Goal: Information Seeking & Learning: Learn about a topic

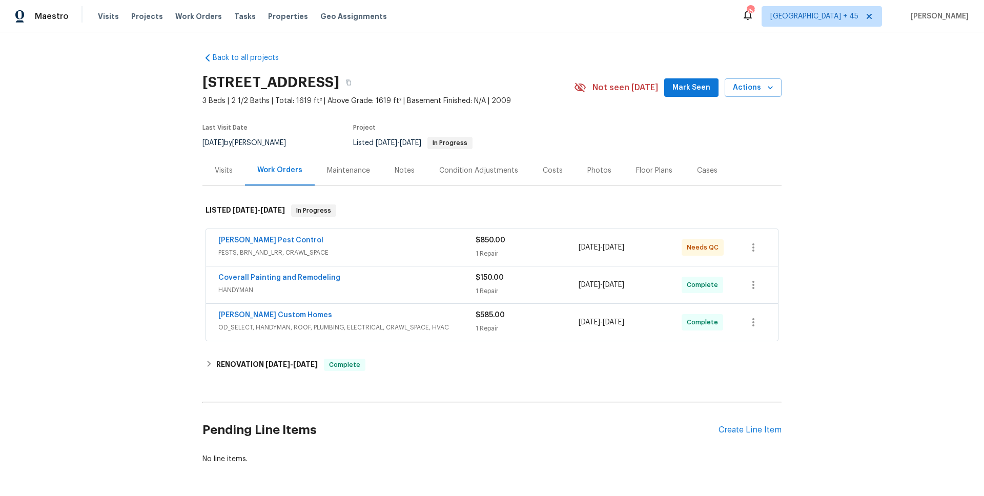
click at [260, 282] on span "Coverall Painting and Remodeling" at bounding box center [279, 278] width 122 height 10
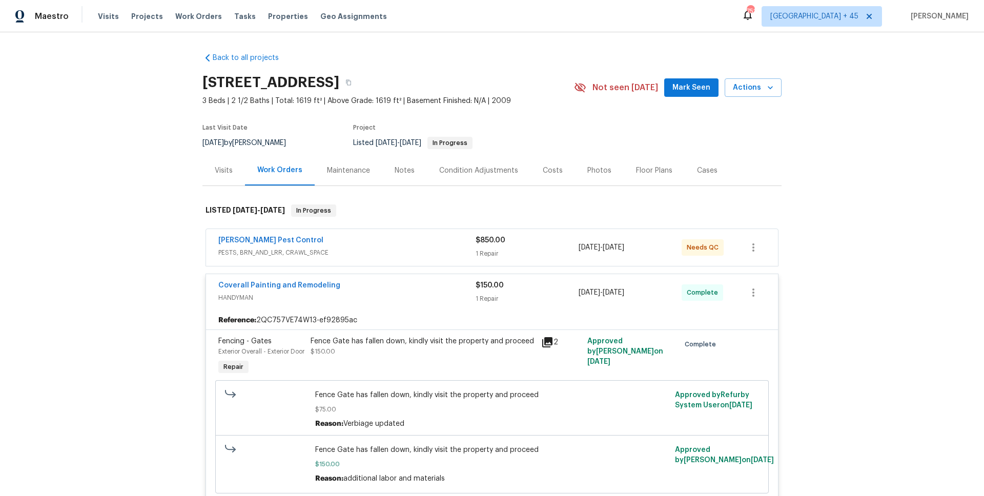
click at [265, 313] on div "Reference: 2QC757VE74W13-ef92895ac" at bounding box center [492, 320] width 572 height 18
click at [262, 305] on div "Coverall Painting and Remodeling HANDYMAN $150.00 1 Repair 8/4/2025 - 8/6/2025 …" at bounding box center [492, 292] width 572 height 37
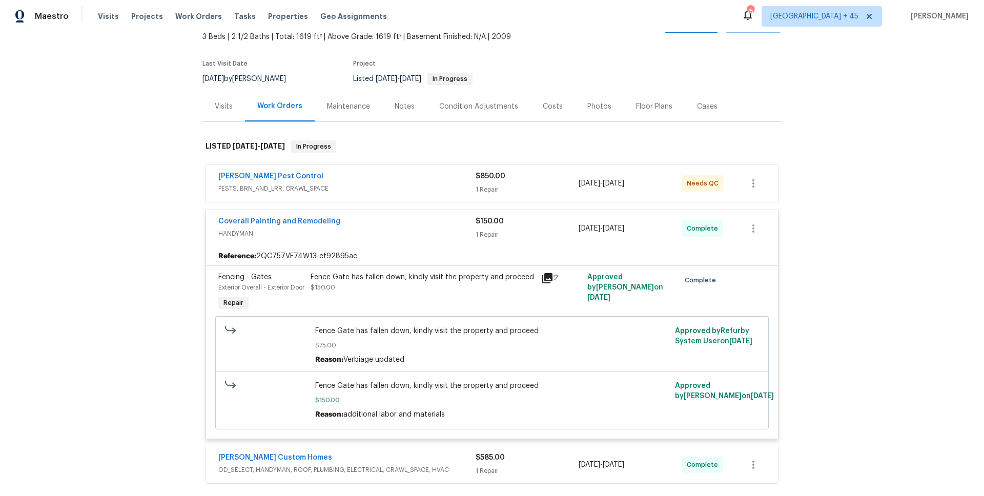
scroll to position [202, 0]
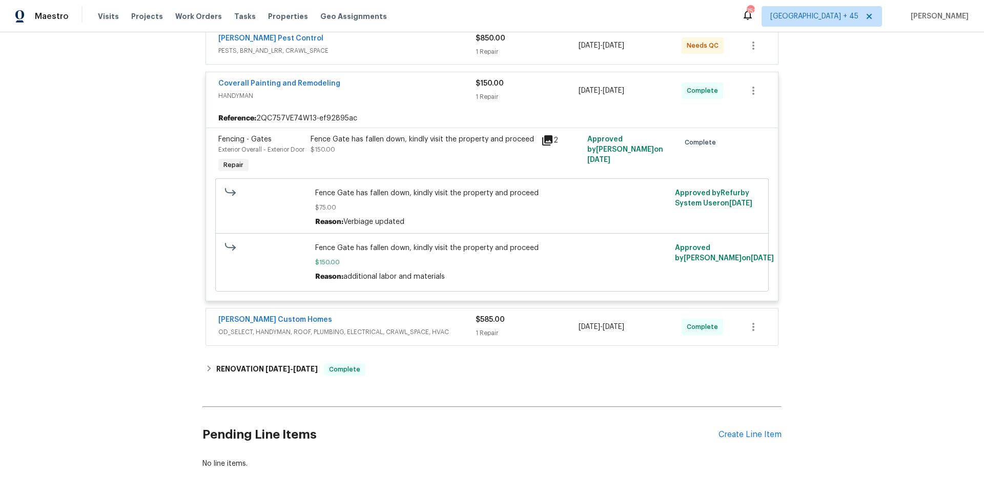
click at [346, 327] on div "[PERSON_NAME] Custom Homes" at bounding box center [346, 321] width 257 height 12
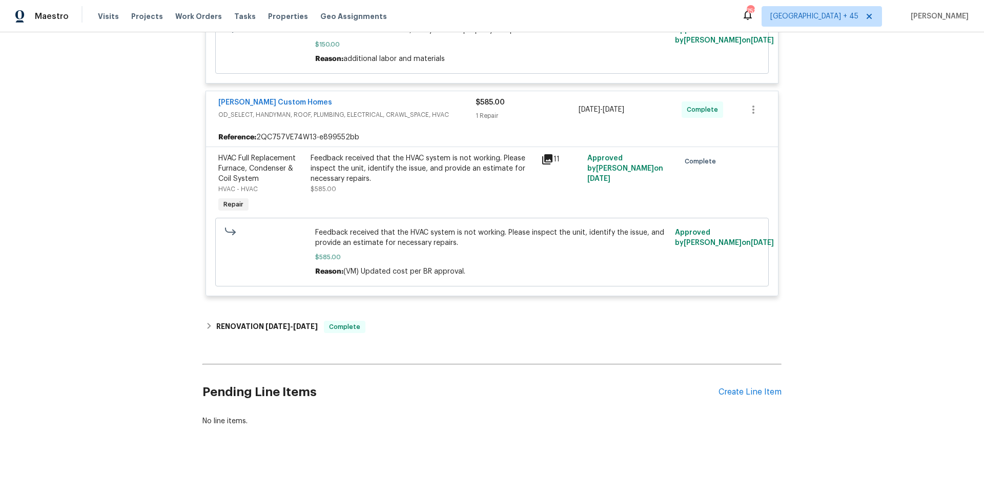
scroll to position [284, 0]
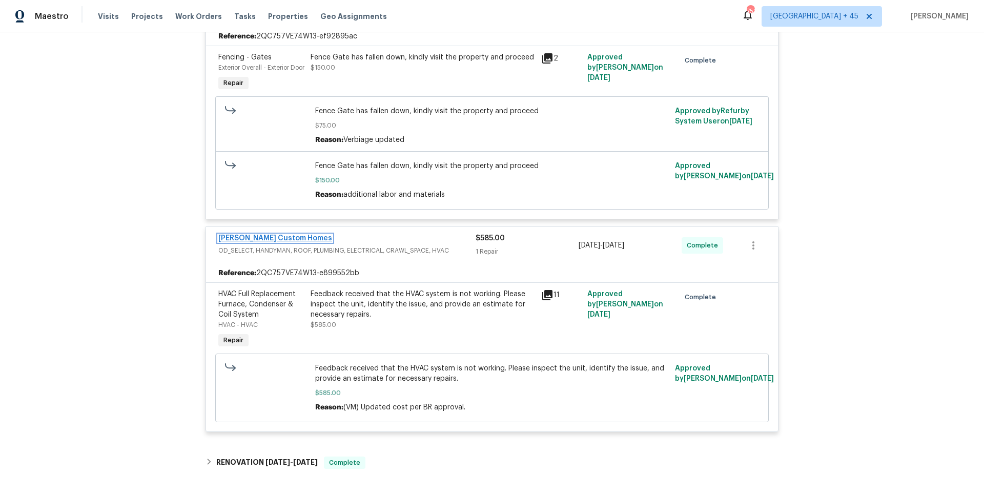
click at [251, 242] on link "[PERSON_NAME] Custom Homes" at bounding box center [275, 238] width 114 height 7
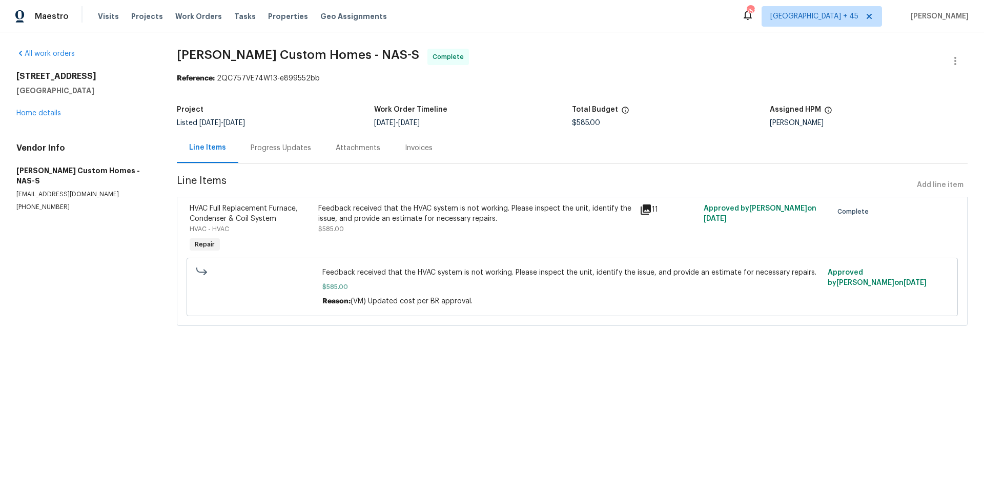
click at [419, 147] on div "Invoices" at bounding box center [419, 148] width 28 height 10
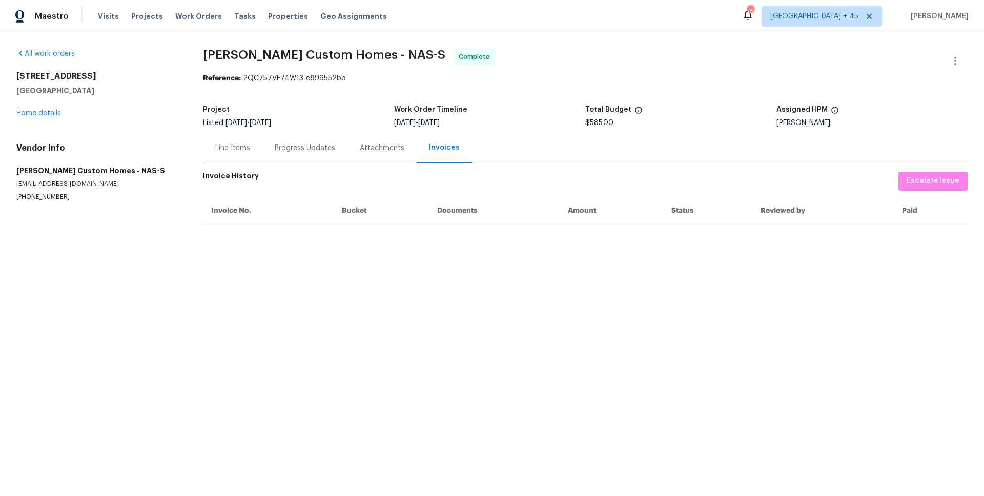
click at [379, 149] on div "Attachments" at bounding box center [382, 148] width 45 height 10
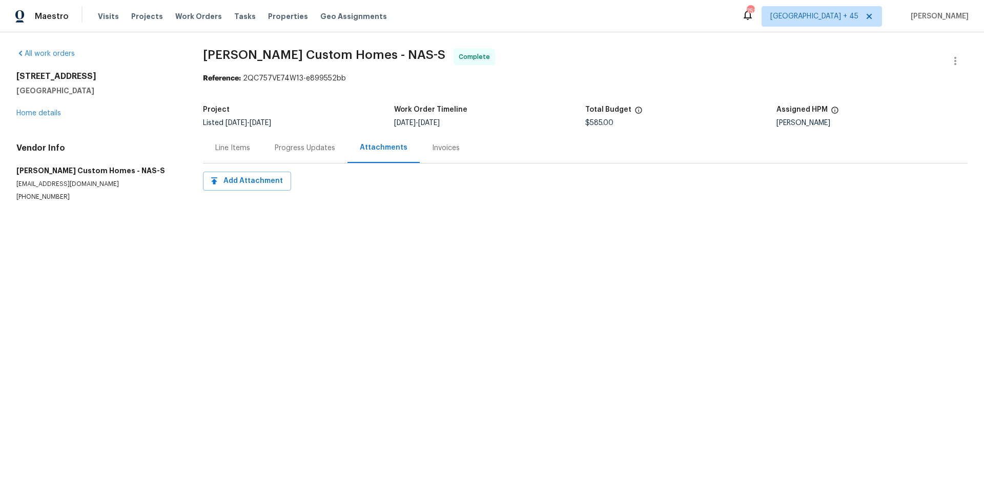
click at [237, 152] on div "Line Items" at bounding box center [232, 148] width 35 height 10
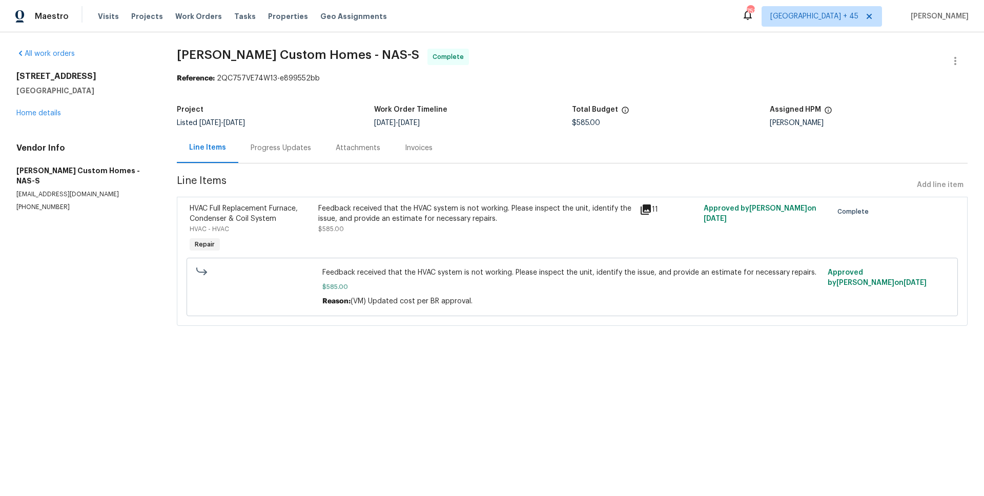
click at [293, 140] on div "Progress Updates" at bounding box center [280, 148] width 85 height 30
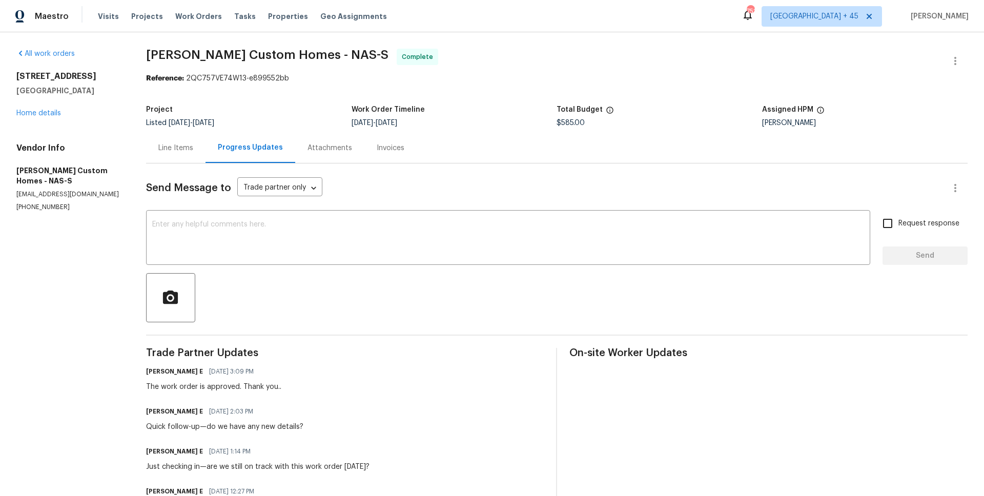
click at [176, 148] on div "Line Items" at bounding box center [175, 148] width 35 height 10
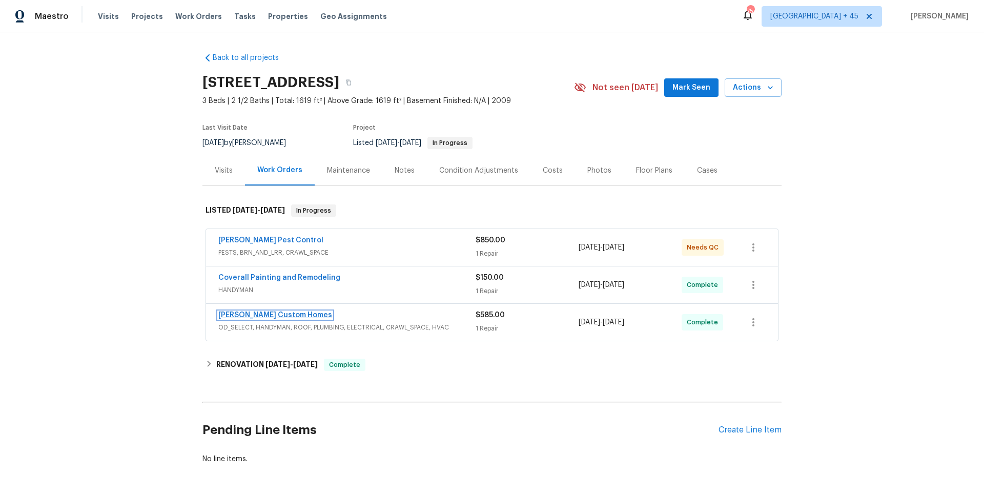
click at [278, 316] on link "[PERSON_NAME] Custom Homes" at bounding box center [275, 315] width 114 height 7
